Goal: Check status: Check status

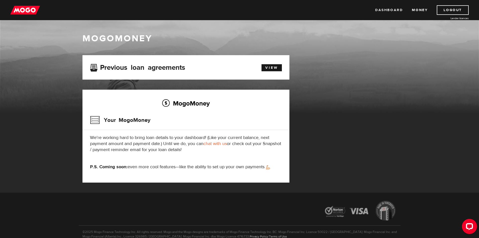
click at [400, 11] on link "Dashboard" at bounding box center [390, 10] width 28 height 10
click at [380, 119] on div "MogoMoney Your MogoMoney application Expired Your MogoMoney credit decision has…" at bounding box center [240, 123] width 322 height 137
click at [423, 10] on link "Money" at bounding box center [420, 10] width 16 height 10
click at [275, 67] on link "View" at bounding box center [272, 67] width 20 height 7
click at [383, 9] on link "Dashboard" at bounding box center [390, 10] width 28 height 10
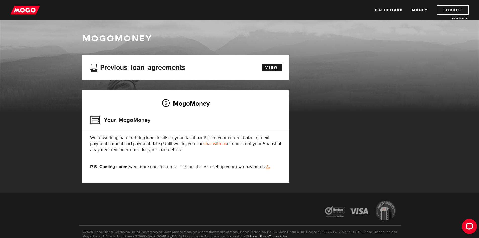
click at [220, 142] on link "chat with us" at bounding box center [215, 144] width 23 height 6
click at [391, 9] on link "Dashboard" at bounding box center [390, 10] width 28 height 10
click at [267, 67] on link "View" at bounding box center [272, 67] width 20 height 7
click at [418, 9] on link "Money" at bounding box center [420, 10] width 16 height 10
click at [392, 12] on link "Dashboard" at bounding box center [390, 10] width 28 height 10
